Goal: Information Seeking & Learning: Learn about a topic

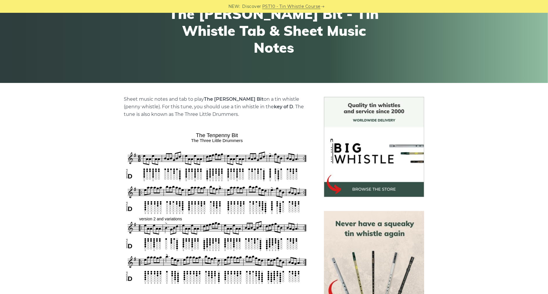
scroll to position [72, 0]
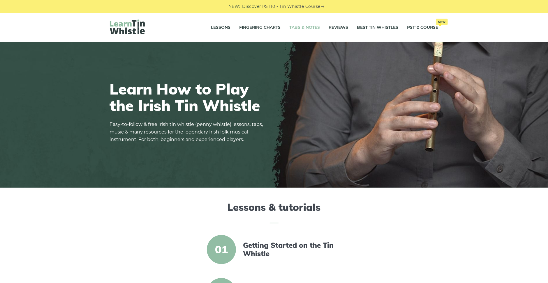
click at [304, 30] on link "Tabs & Notes" at bounding box center [304, 27] width 31 height 15
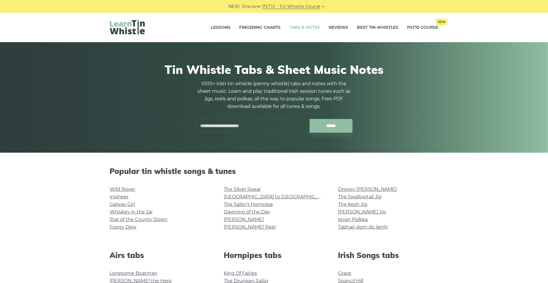
click at [231, 123] on input "text" at bounding box center [252, 126] width 114 height 14
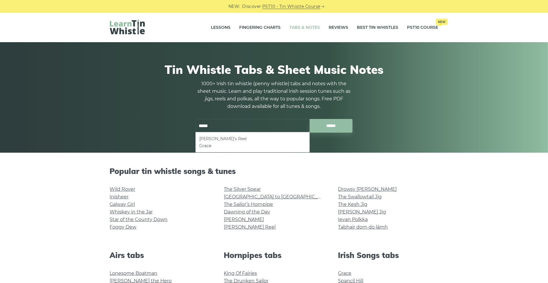
click at [220, 137] on li "Frank’s Reel" at bounding box center [252, 138] width 107 height 7
type input "**********"
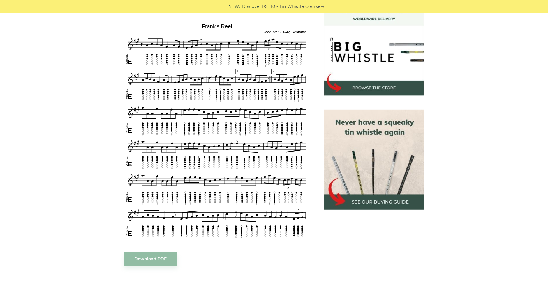
scroll to position [164, 0]
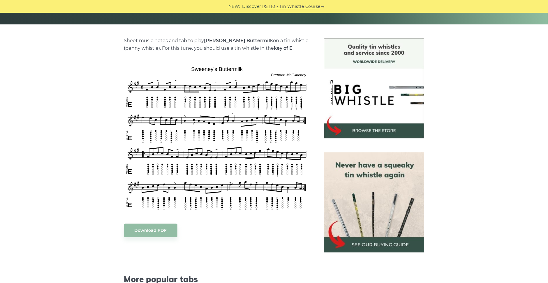
scroll to position [128, 0]
